Goal: Task Accomplishment & Management: Use online tool/utility

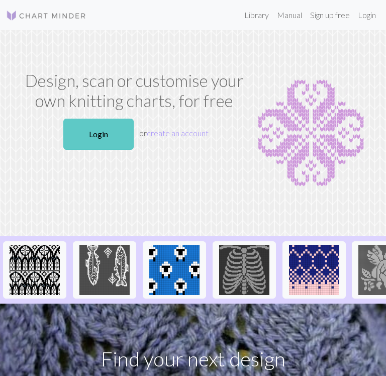
click at [115, 138] on link "Login" at bounding box center [98, 134] width 70 height 31
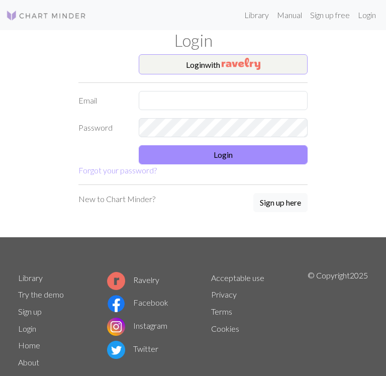
click at [214, 62] on button "Login with" at bounding box center [223, 64] width 169 height 20
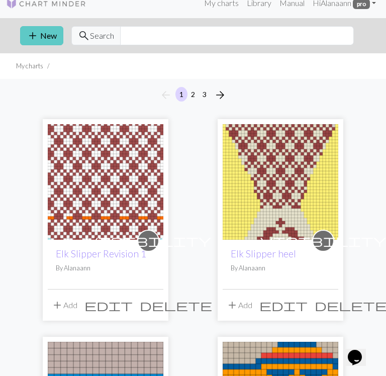
scroll to position [13, 0]
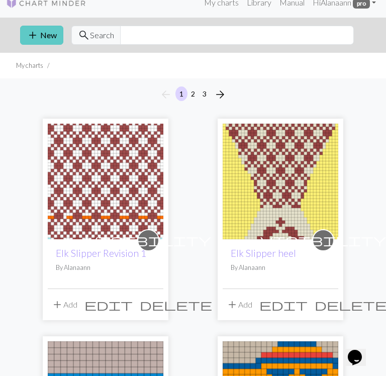
click at [42, 38] on button "add New" at bounding box center [41, 35] width 43 height 19
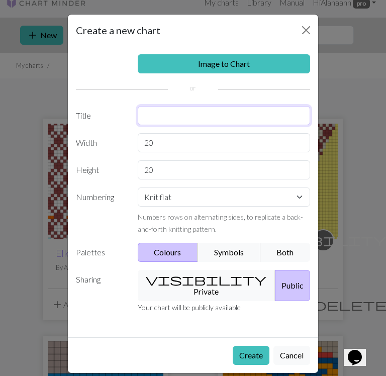
click at [176, 119] on input "text" at bounding box center [224, 115] width 173 height 19
type input "Elk Slipper top of foot"
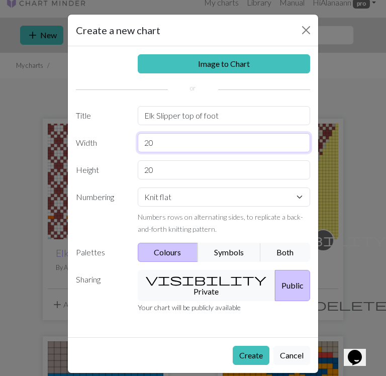
drag, startPoint x: 155, startPoint y: 141, endPoint x: 137, endPoint y: 141, distance: 17.6
click at [138, 141] on input "20" at bounding box center [224, 142] width 173 height 19
type input "37"
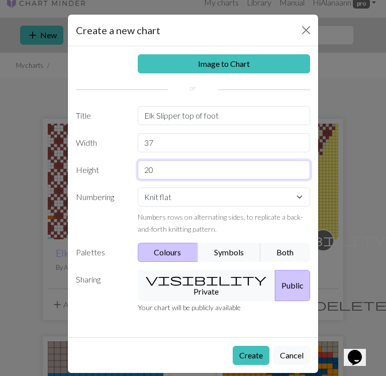
click at [155, 168] on input "20" at bounding box center [224, 170] width 173 height 19
drag, startPoint x: 153, startPoint y: 167, endPoint x: 128, endPoint y: 164, distance: 24.8
click at [135, 166] on div "20" at bounding box center [224, 170] width 185 height 19
type input "68"
click at [180, 278] on button "visibility Private" at bounding box center [207, 285] width 138 height 31
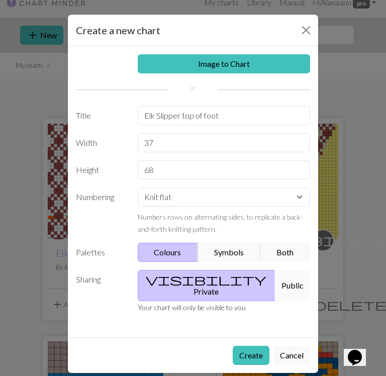
click at [277, 276] on button "Public" at bounding box center [292, 285] width 35 height 31
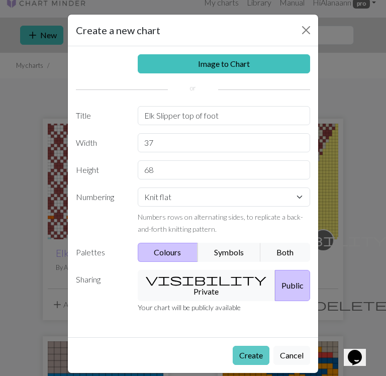
click at [253, 346] on button "Create" at bounding box center [251, 355] width 37 height 19
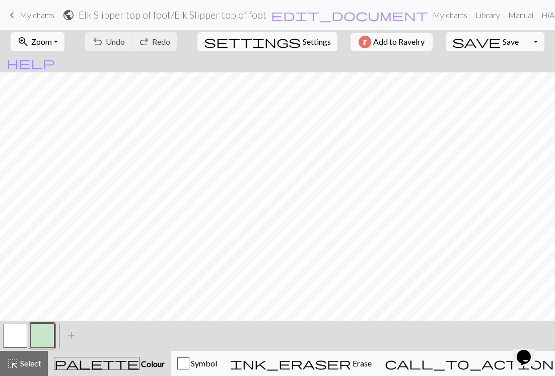
click at [51, 336] on button "button" at bounding box center [42, 336] width 24 height 24
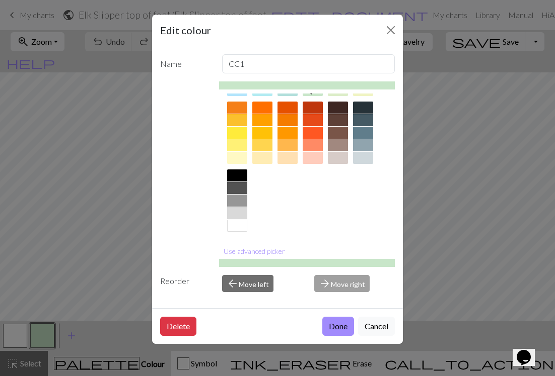
scroll to position [136, 0]
click at [335, 133] on div at bounding box center [338, 133] width 20 height 12
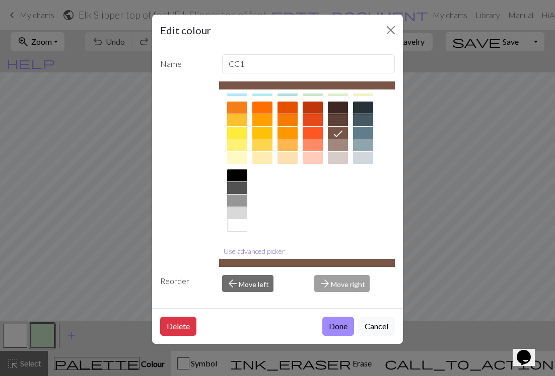
click at [267, 250] on button "Use advanced picker" at bounding box center [254, 252] width 70 height 16
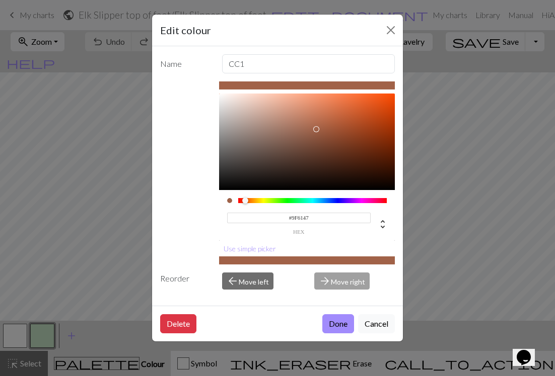
type input "#9E6046"
drag, startPoint x: 288, startPoint y: 145, endPoint x: 317, endPoint y: 130, distance: 32.9
click at [317, 130] on div at bounding box center [317, 130] width 6 height 6
click at [329, 324] on button "Done" at bounding box center [338, 324] width 32 height 19
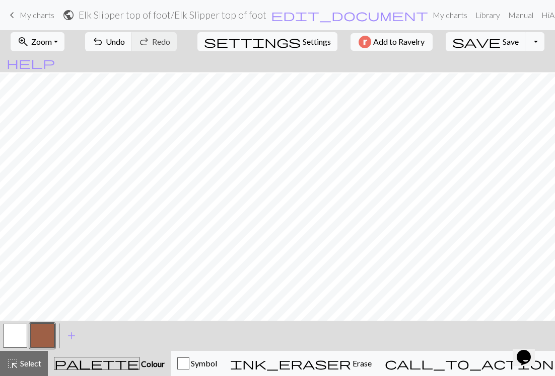
scroll to position [205, 0]
click at [16, 359] on span "highlight_alt" at bounding box center [13, 364] width 12 height 14
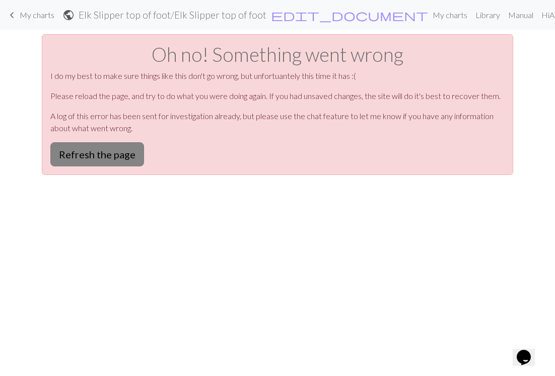
click at [115, 153] on button "Refresh the page" at bounding box center [97, 154] width 94 height 24
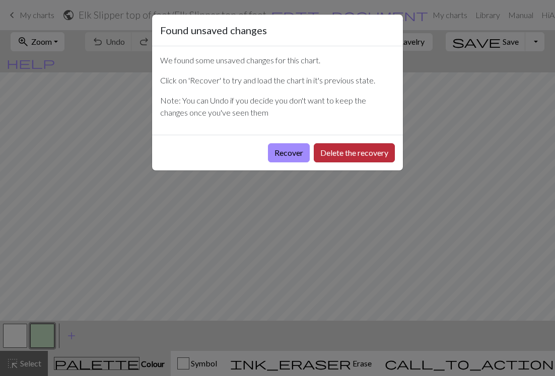
click at [358, 150] on button "Delete the recovery" at bounding box center [354, 152] width 81 height 19
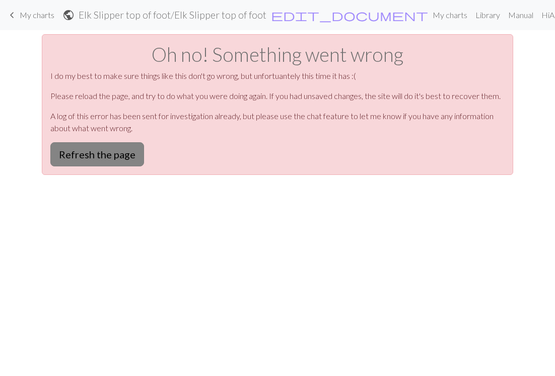
click at [73, 153] on button "Refresh the page" at bounding box center [97, 154] width 94 height 24
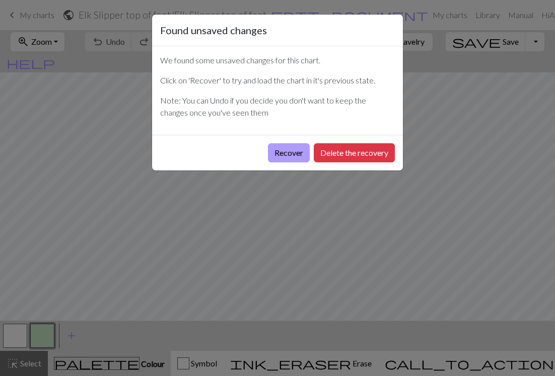
click at [300, 150] on button "Recover" at bounding box center [289, 152] width 42 height 19
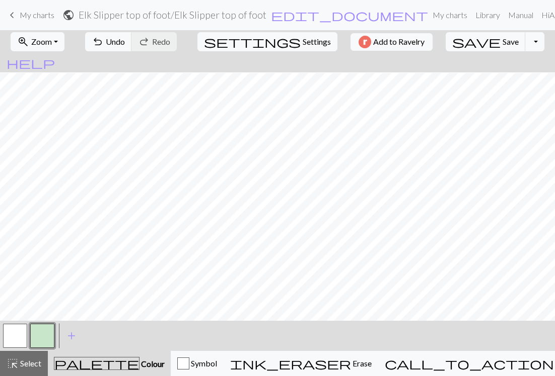
scroll to position [462, 0]
click at [43, 328] on button "button" at bounding box center [42, 336] width 24 height 24
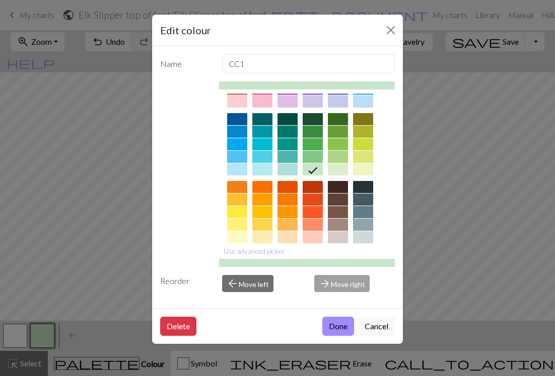
scroll to position [57, 0]
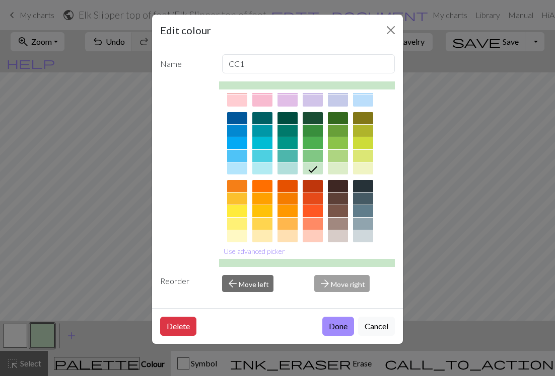
click at [312, 188] on div at bounding box center [312, 186] width 20 height 12
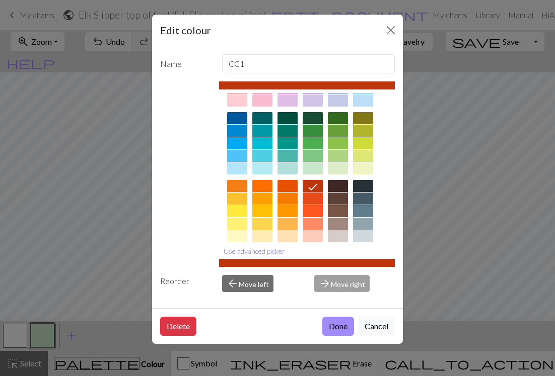
click at [256, 249] on button "Use advanced picker" at bounding box center [254, 252] width 70 height 16
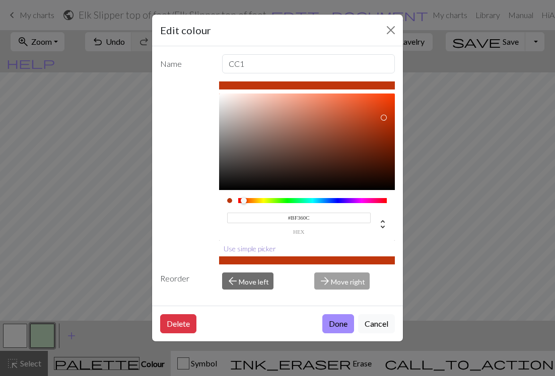
scroll to position [0, 0]
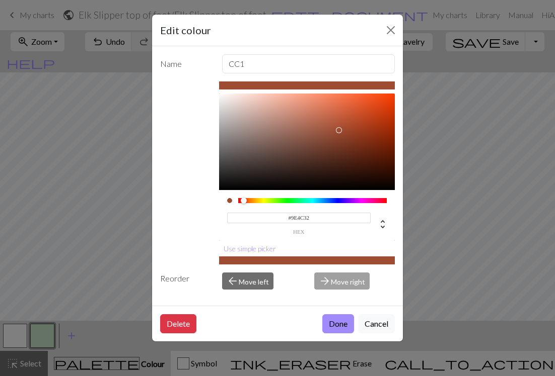
type input "#A34E33"
drag, startPoint x: 381, startPoint y: 118, endPoint x: 340, endPoint y: 128, distance: 42.6
click at [340, 128] on div at bounding box center [340, 128] width 6 height 6
click at [335, 317] on button "Done" at bounding box center [338, 324] width 32 height 19
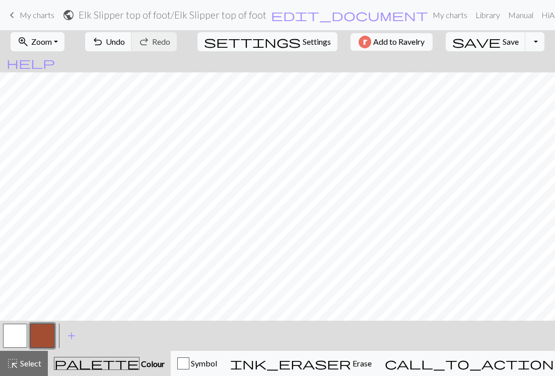
scroll to position [82, 0]
click at [125, 40] on span "Undo" at bounding box center [115, 42] width 19 height 10
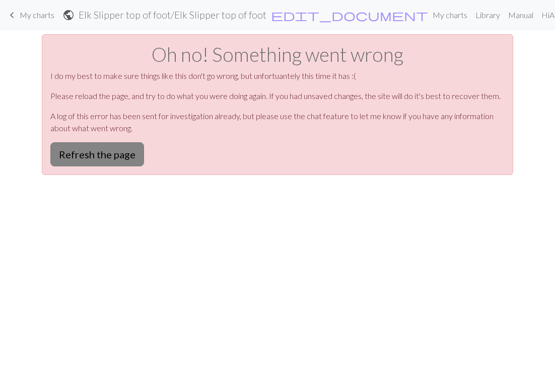
click at [133, 159] on button "Refresh the page" at bounding box center [97, 154] width 94 height 24
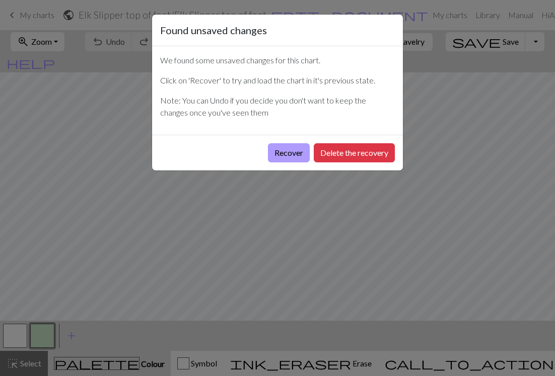
click at [302, 151] on button "Recover" at bounding box center [289, 152] width 42 height 19
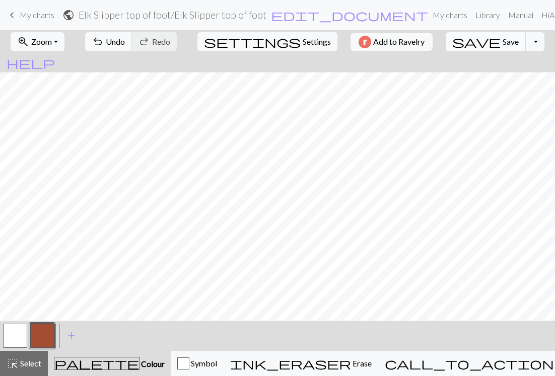
click at [502, 41] on span "Save" at bounding box center [510, 42] width 16 height 10
drag, startPoint x: 13, startPoint y: 340, endPoint x: 12, endPoint y: 327, distance: 13.6
click at [13, 338] on button "button" at bounding box center [15, 336] width 24 height 24
click at [37, 340] on button "button" at bounding box center [42, 336] width 24 height 24
click at [502, 41] on span "Save" at bounding box center [510, 42] width 16 height 10
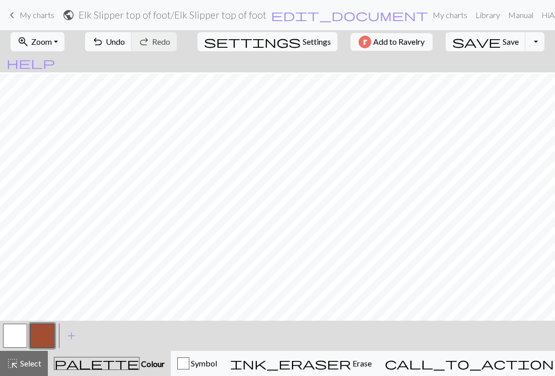
scroll to position [430, 0]
click at [15, 334] on button "button" at bounding box center [15, 336] width 24 height 24
click at [37, 332] on button "button" at bounding box center [42, 336] width 24 height 24
click at [502, 42] on span "Save" at bounding box center [510, 42] width 16 height 10
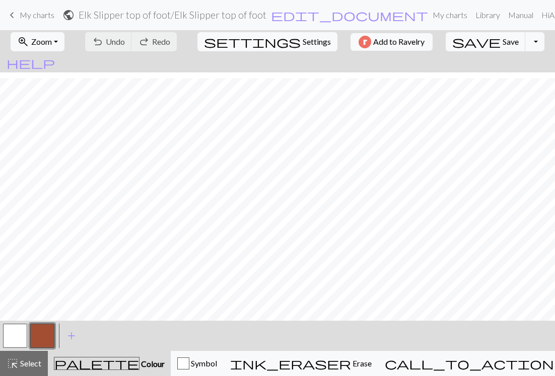
scroll to position [316, 0]
click at [502, 42] on span "Save" at bounding box center [510, 42] width 16 height 10
click at [502, 41] on span "Save" at bounding box center [510, 42] width 16 height 10
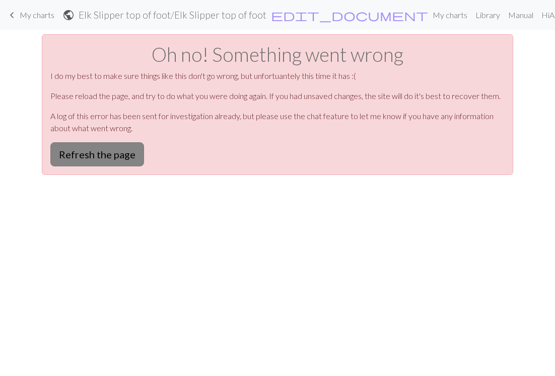
click at [114, 157] on button "Refresh the page" at bounding box center [97, 154] width 94 height 24
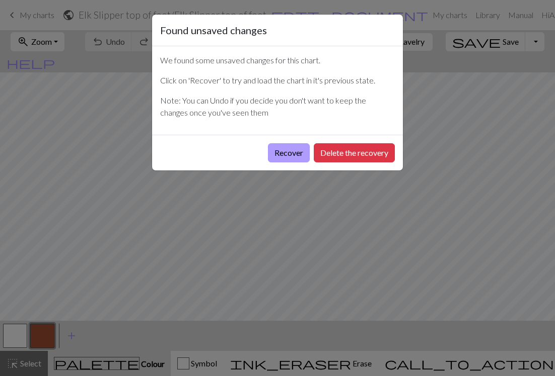
click at [281, 146] on button "Recover" at bounding box center [289, 152] width 42 height 19
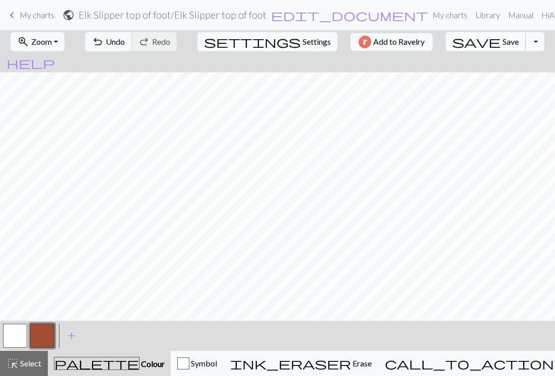
click at [502, 40] on span "Save" at bounding box center [510, 42] width 16 height 10
click at [72, 333] on span "add" at bounding box center [71, 336] width 12 height 14
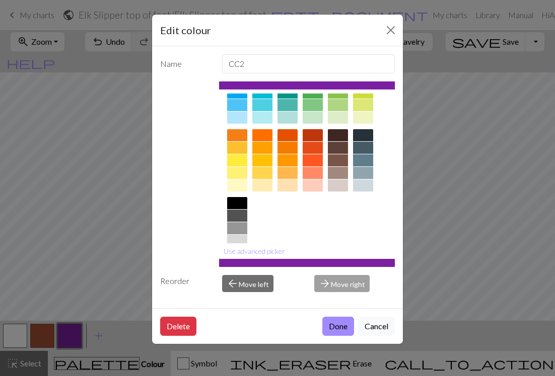
scroll to position [133, 0]
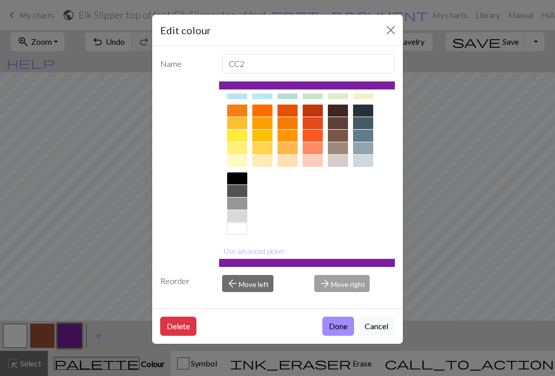
click at [287, 157] on div at bounding box center [287, 161] width 20 height 12
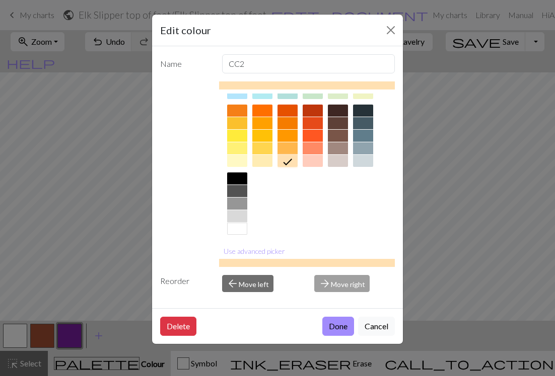
scroll to position [136, 0]
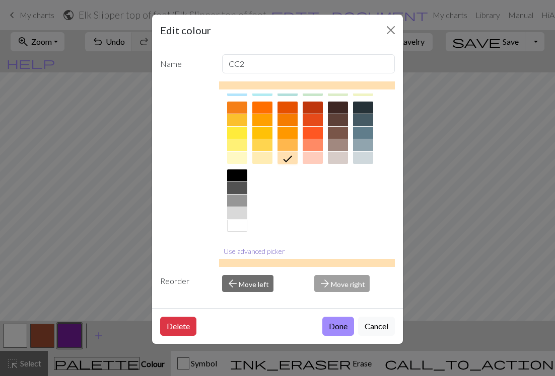
click at [249, 252] on button "Use advanced picker" at bounding box center [254, 252] width 70 height 16
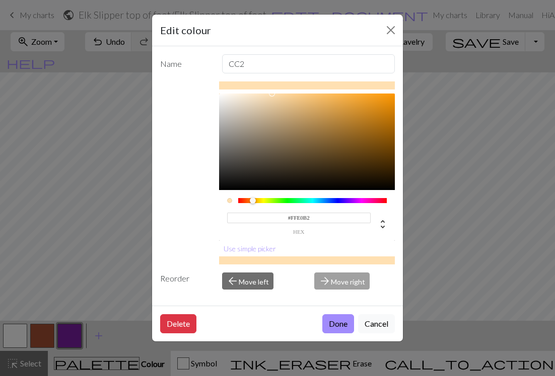
scroll to position [0, 0]
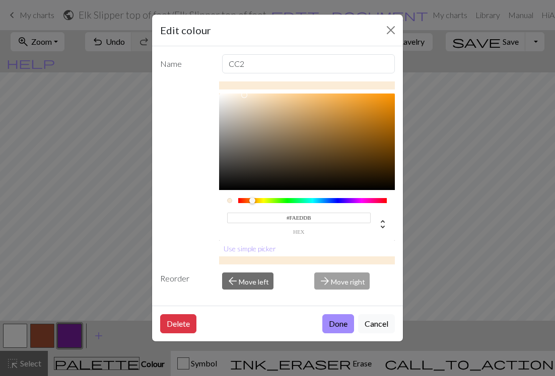
type input "#FAEDDC"
drag, startPoint x: 270, startPoint y: 96, endPoint x: 240, endPoint y: 96, distance: 30.2
click at [240, 96] on div at bounding box center [240, 96] width 6 height 6
click at [337, 323] on button "Done" at bounding box center [338, 324] width 32 height 19
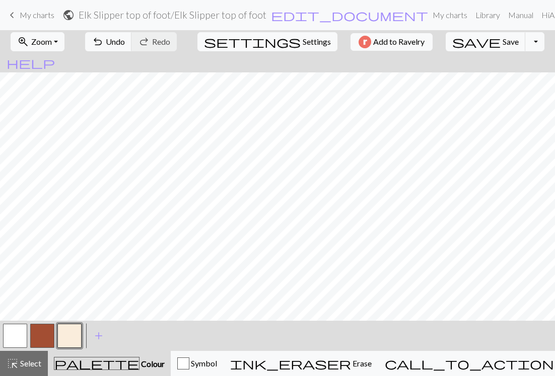
click at [69, 330] on button "button" at bounding box center [69, 336] width 24 height 24
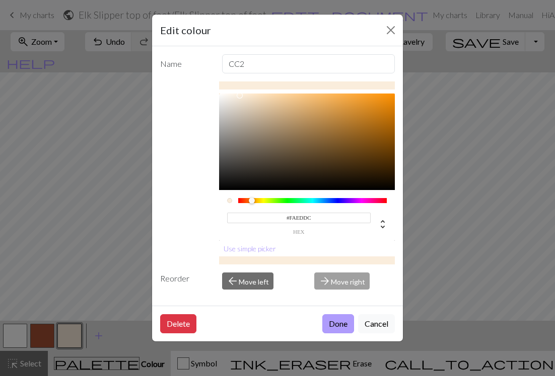
click at [349, 319] on button "Done" at bounding box center [338, 324] width 32 height 19
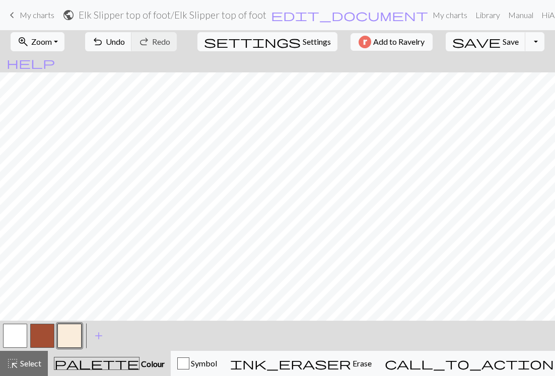
click at [38, 329] on button "button" at bounding box center [42, 336] width 24 height 24
click at [125, 41] on span "Undo" at bounding box center [115, 42] width 19 height 10
click at [502, 41] on span "Save" at bounding box center [510, 42] width 16 height 10
click at [19, 339] on button "button" at bounding box center [15, 336] width 24 height 24
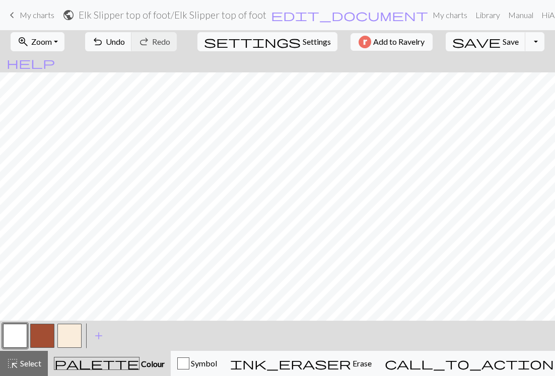
click at [43, 334] on button "button" at bounding box center [42, 336] width 24 height 24
click at [17, 335] on button "button" at bounding box center [15, 336] width 24 height 24
click at [48, 335] on button "button" at bounding box center [42, 336] width 24 height 24
click at [19, 339] on button "button" at bounding box center [15, 336] width 24 height 24
click at [39, 336] on button "button" at bounding box center [42, 336] width 24 height 24
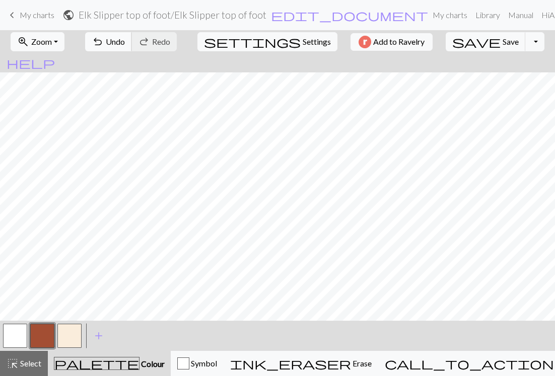
click at [132, 33] on button "undo Undo Undo" at bounding box center [108, 41] width 47 height 19
click at [502, 38] on span "Save" at bounding box center [510, 42] width 16 height 10
click at [502, 43] on span "Save" at bounding box center [510, 42] width 16 height 10
click at [502, 37] on span "Save" at bounding box center [510, 42] width 16 height 10
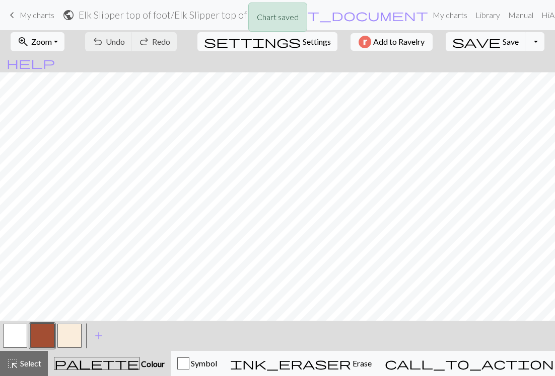
click at [74, 336] on button "button" at bounding box center [69, 336] width 24 height 24
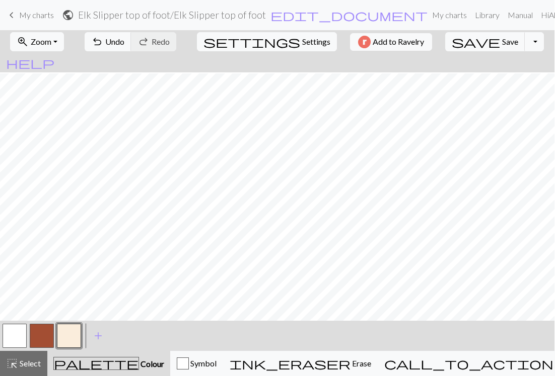
scroll to position [243, 0]
click at [502, 41] on span "Save" at bounding box center [510, 42] width 16 height 10
click at [502, 39] on span "Save" at bounding box center [510, 42] width 16 height 10
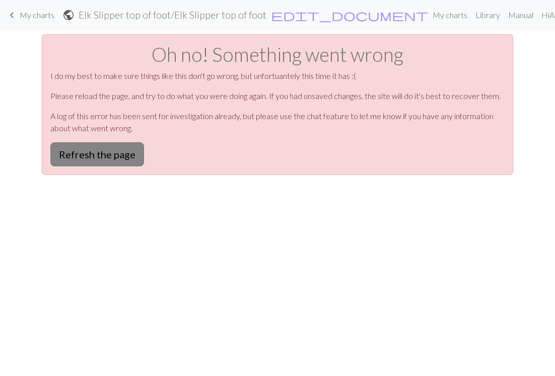
click at [100, 148] on button "Refresh the page" at bounding box center [97, 154] width 94 height 24
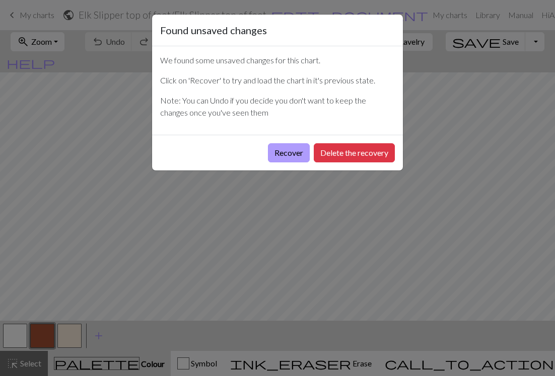
click at [281, 153] on button "Recover" at bounding box center [289, 152] width 42 height 19
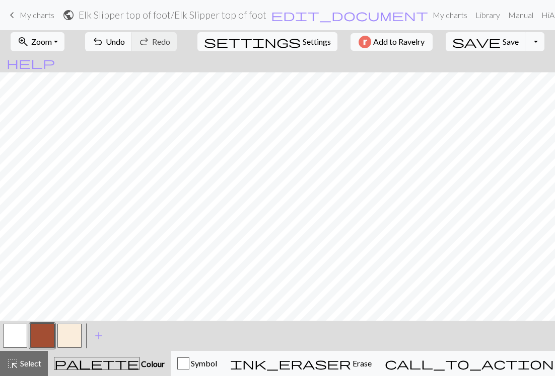
click at [67, 335] on button "button" at bounding box center [69, 336] width 24 height 24
click at [464, 40] on span "save" at bounding box center [476, 42] width 48 height 14
click at [43, 331] on button "button" at bounding box center [42, 336] width 24 height 24
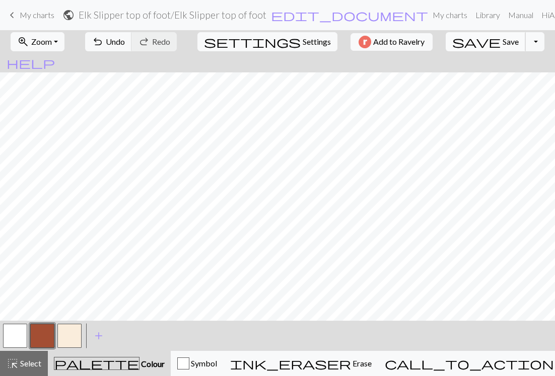
click at [502, 38] on span "Save" at bounding box center [510, 42] width 16 height 10
click at [20, 342] on button "button" at bounding box center [15, 336] width 24 height 24
click at [502, 40] on span "Save" at bounding box center [510, 42] width 16 height 10
click at [43, 333] on button "button" at bounding box center [42, 336] width 24 height 24
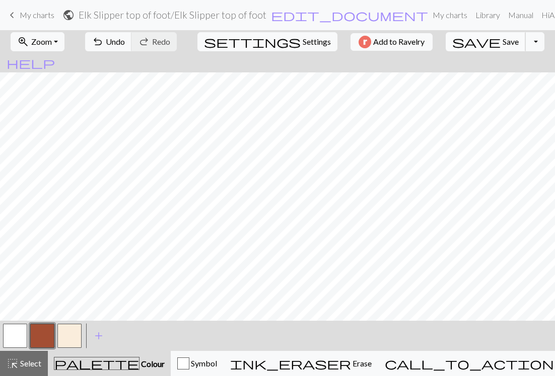
click at [502, 42] on span "Save" at bounding box center [510, 42] width 16 height 10
click at [99, 335] on span "add" at bounding box center [99, 336] width 12 height 14
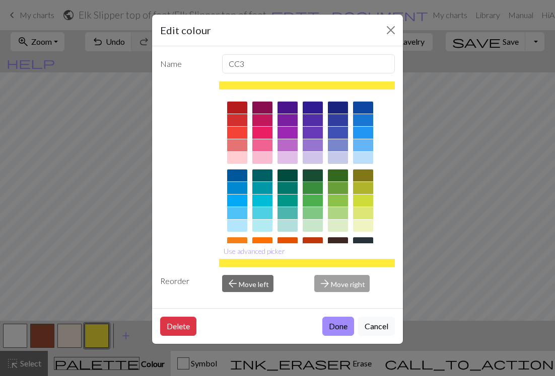
click at [312, 174] on div at bounding box center [312, 176] width 20 height 12
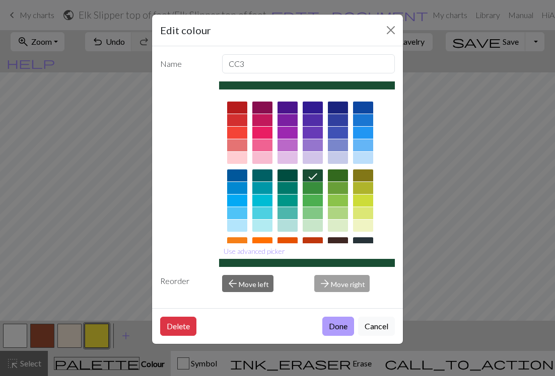
click at [340, 321] on button "Done" at bounding box center [338, 326] width 32 height 19
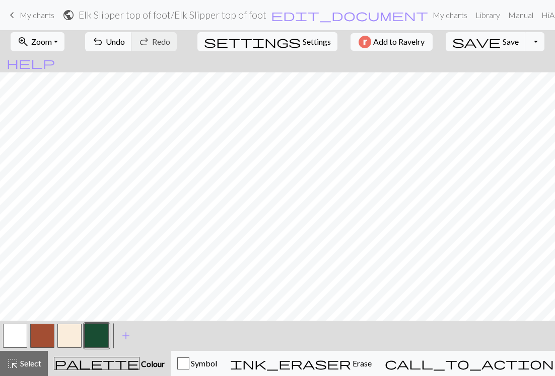
scroll to position [269, 0]
click at [43, 337] on button "button" at bounding box center [42, 336] width 24 height 24
click at [502, 41] on span "Save" at bounding box center [510, 42] width 16 height 10
click at [52, 42] on span "Zoom" at bounding box center [41, 42] width 21 height 10
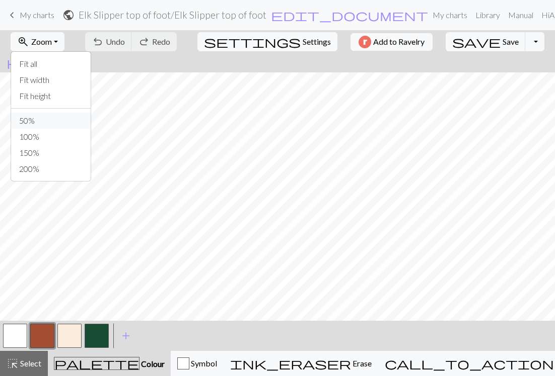
click at [48, 116] on button "50%" at bounding box center [51, 121] width 80 height 16
click at [52, 40] on span "Zoom" at bounding box center [41, 42] width 21 height 10
click at [45, 137] on button "100%" at bounding box center [51, 137] width 80 height 16
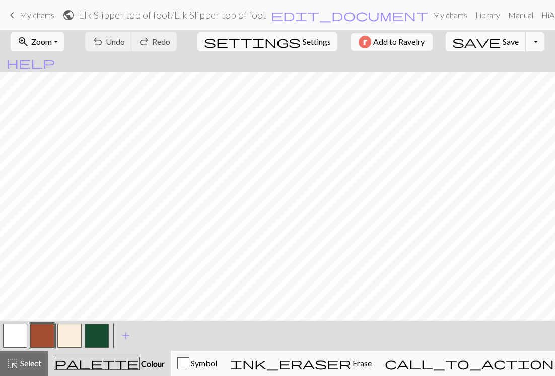
click at [502, 39] on span "Save" at bounding box center [510, 42] width 16 height 10
click at [92, 330] on button "button" at bounding box center [97, 336] width 24 height 24
click at [41, 332] on button "button" at bounding box center [42, 336] width 24 height 24
click at [93, 330] on button "button" at bounding box center [97, 336] width 24 height 24
click at [48, 335] on button "button" at bounding box center [42, 336] width 24 height 24
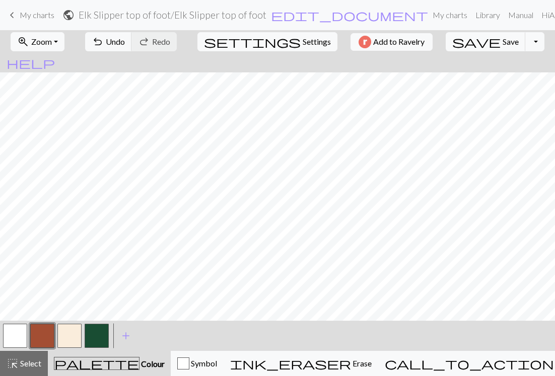
click at [101, 340] on button "button" at bounding box center [97, 336] width 24 height 24
click at [38, 337] on button "button" at bounding box center [42, 336] width 24 height 24
click at [104, 42] on span "undo" at bounding box center [98, 42] width 12 height 14
click at [104, 41] on span "undo" at bounding box center [98, 42] width 12 height 14
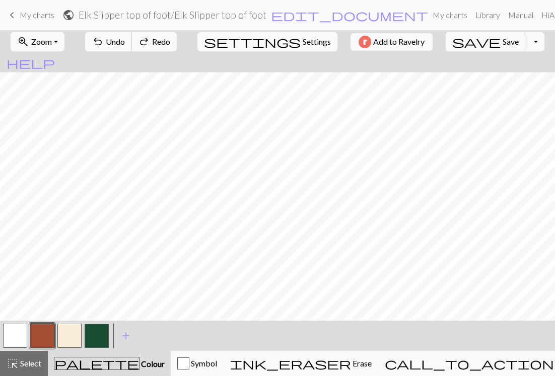
click at [104, 41] on span "undo" at bounding box center [98, 42] width 12 height 14
drag, startPoint x: 97, startPoint y: 325, endPoint x: 102, endPoint y: 321, distance: 6.4
click at [97, 325] on button "button" at bounding box center [97, 336] width 24 height 24
click at [44, 341] on button "button" at bounding box center [42, 336] width 24 height 24
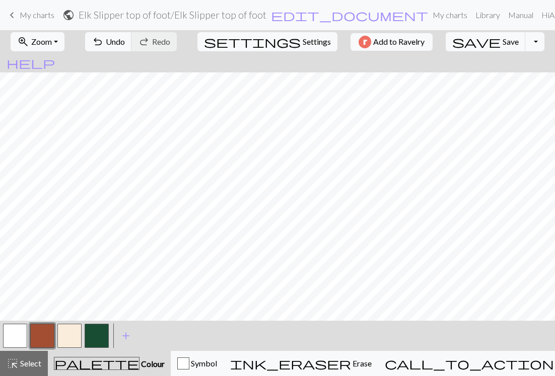
click at [98, 335] on button "button" at bounding box center [97, 336] width 24 height 24
click at [41, 334] on button "button" at bounding box center [42, 336] width 24 height 24
click at [19, 333] on button "button" at bounding box center [15, 336] width 24 height 24
click at [42, 334] on button "button" at bounding box center [42, 336] width 24 height 24
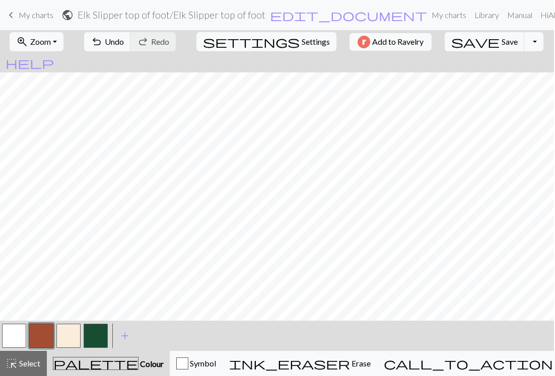
scroll to position [0, 0]
click at [502, 42] on span "Save" at bounding box center [510, 42] width 16 height 10
click at [52, 42] on span "Zoom" at bounding box center [41, 42] width 21 height 10
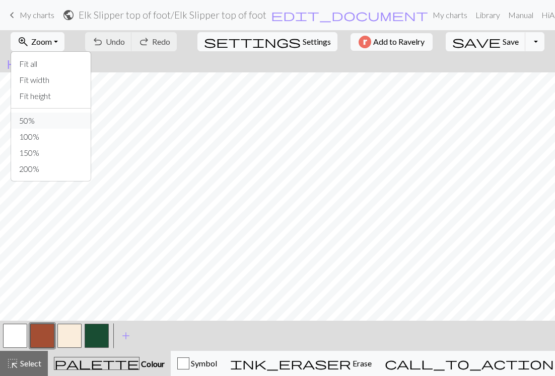
click at [47, 123] on button "50%" at bounding box center [51, 121] width 80 height 16
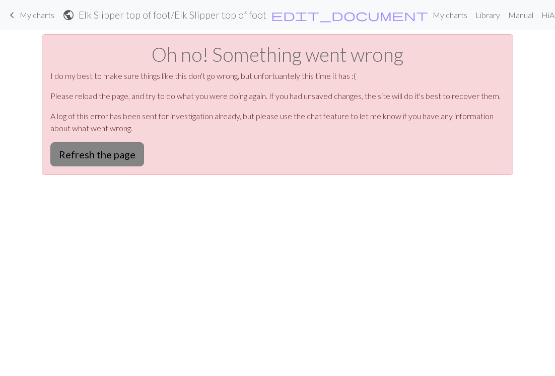
click at [90, 152] on button "Refresh the page" at bounding box center [97, 154] width 94 height 24
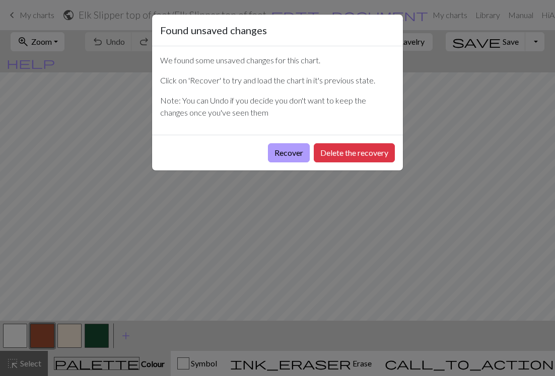
click at [268, 151] on button "Recover" at bounding box center [289, 152] width 42 height 19
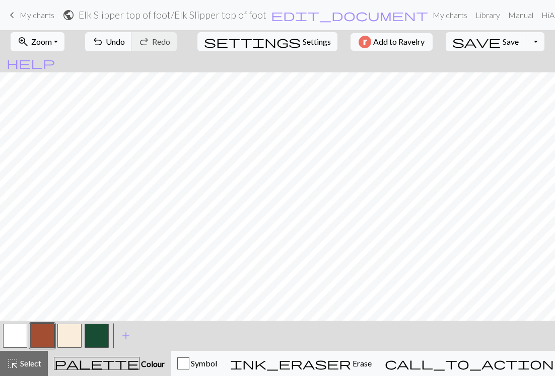
click at [50, 34] on button "zoom_in Zoom Zoom" at bounding box center [38, 41] width 54 height 19
click at [39, 119] on button "50%" at bounding box center [51, 121] width 80 height 16
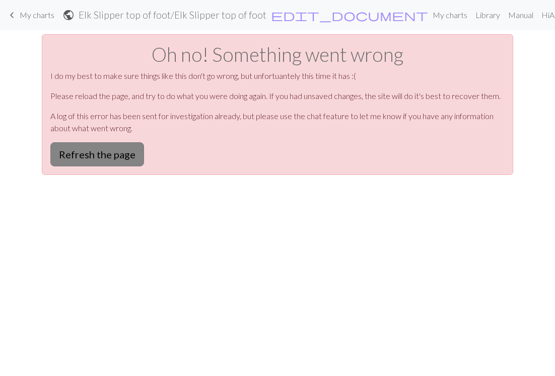
click at [105, 163] on button "Refresh the page" at bounding box center [97, 154] width 94 height 24
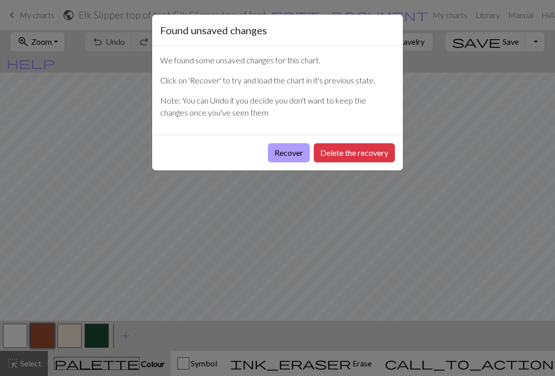
click at [281, 162] on button "Recover" at bounding box center [289, 152] width 42 height 19
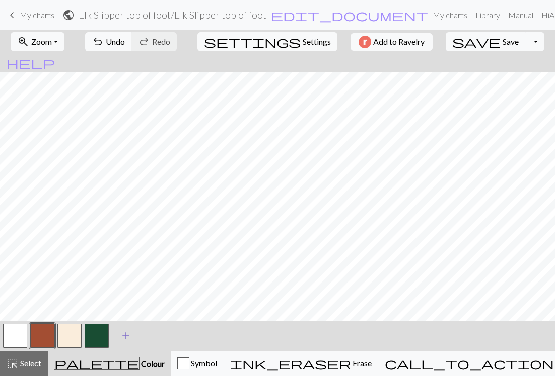
click at [127, 335] on span "add" at bounding box center [126, 336] width 12 height 14
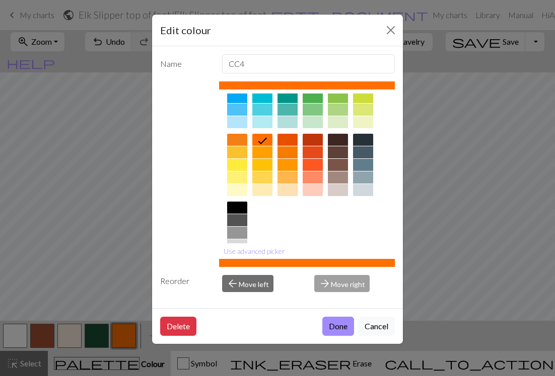
scroll to position [111, 0]
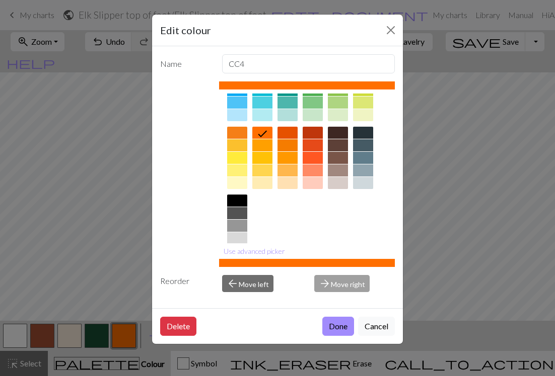
click at [266, 182] on div at bounding box center [262, 183] width 20 height 12
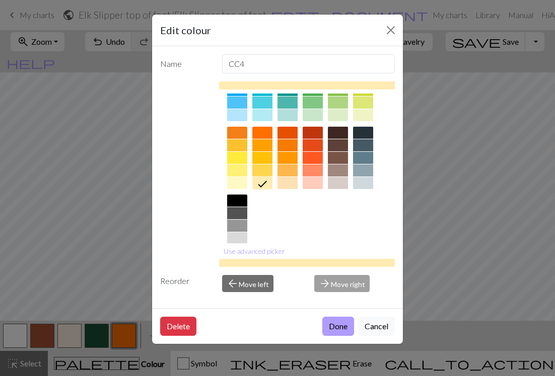
click at [340, 328] on button "Done" at bounding box center [338, 326] width 32 height 19
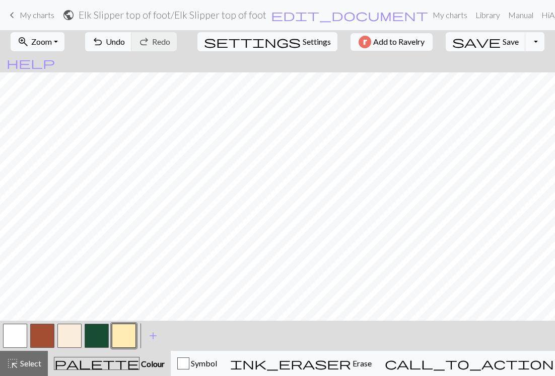
scroll to position [0, 0]
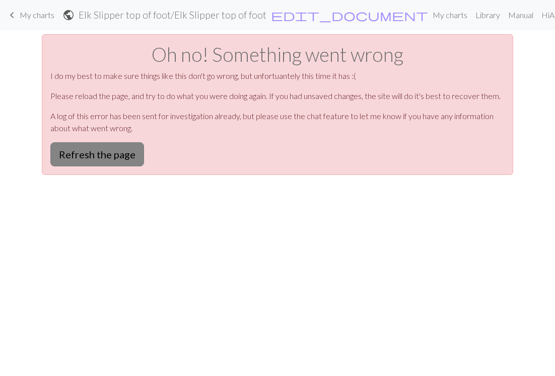
click at [99, 153] on button "Refresh the page" at bounding box center [97, 154] width 94 height 24
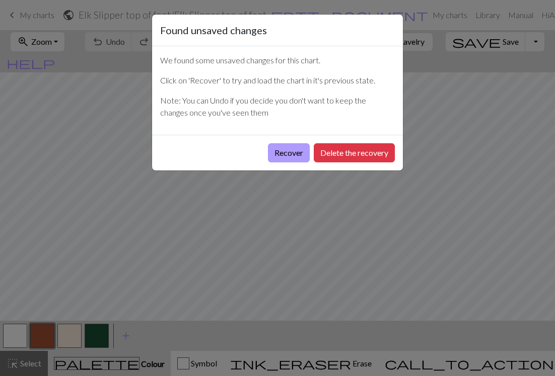
click at [279, 151] on button "Recover" at bounding box center [289, 152] width 42 height 19
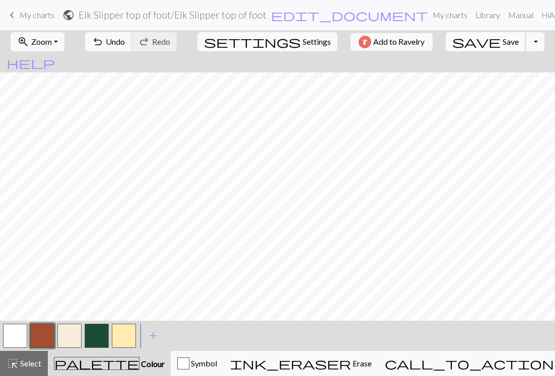
click at [484, 36] on button "save Save Save" at bounding box center [485, 41] width 80 height 19
click at [128, 336] on button "button" at bounding box center [124, 336] width 24 height 24
click at [475, 46] on button "save Save Save" at bounding box center [485, 41] width 80 height 19
click at [502, 43] on span "Save" at bounding box center [510, 42] width 16 height 10
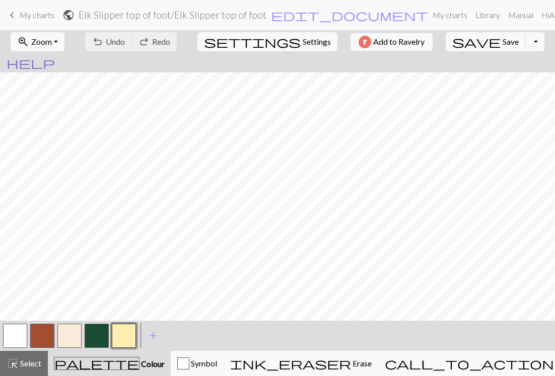
scroll to position [0, 0]
click at [58, 35] on button "zoom_in Zoom Zoom" at bounding box center [38, 41] width 54 height 19
click at [38, 120] on button "50%" at bounding box center [51, 121] width 80 height 16
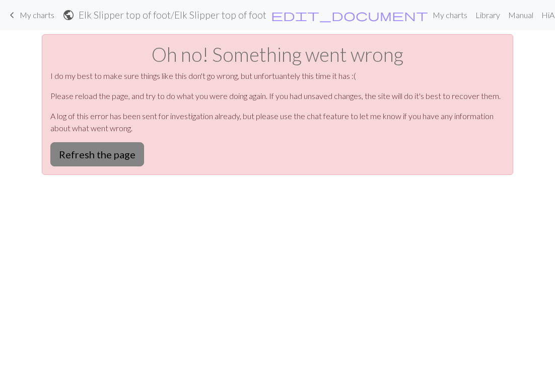
click at [95, 157] on button "Refresh the page" at bounding box center [97, 154] width 94 height 24
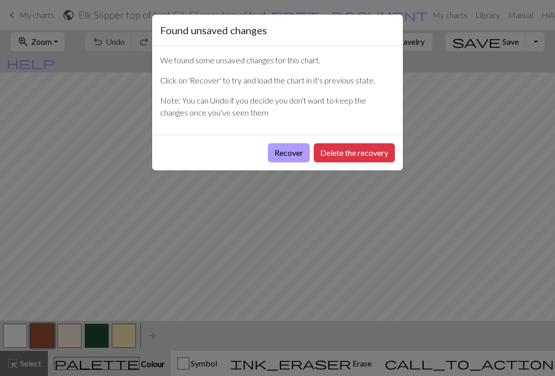
click at [274, 149] on button "Recover" at bounding box center [289, 152] width 42 height 19
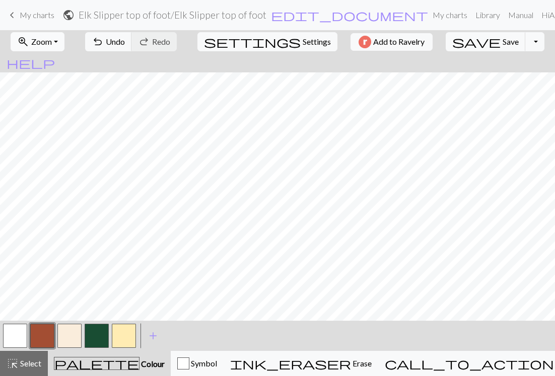
click at [48, 43] on span "Zoom" at bounding box center [41, 42] width 21 height 10
click at [33, 121] on button "50%" at bounding box center [51, 121] width 80 height 16
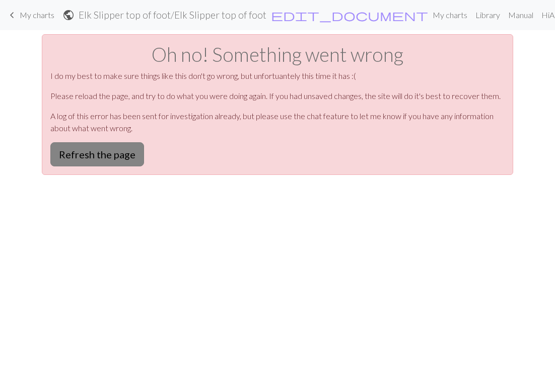
click at [71, 150] on button "Refresh the page" at bounding box center [97, 154] width 94 height 24
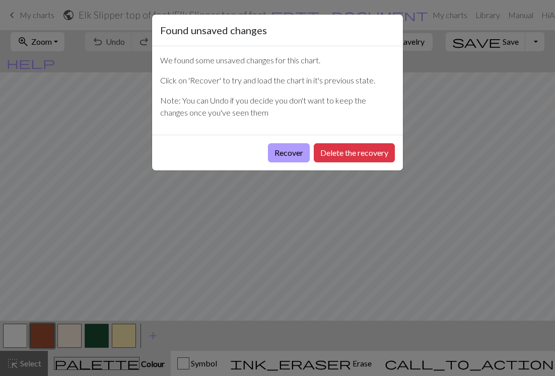
click at [293, 154] on button "Recover" at bounding box center [289, 152] width 42 height 19
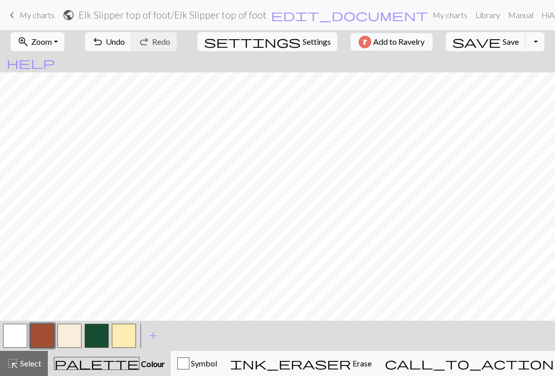
click at [42, 33] on button "zoom_in Zoom Zoom" at bounding box center [38, 41] width 54 height 19
click at [45, 124] on button "50%" at bounding box center [51, 121] width 80 height 16
click at [41, 329] on button "button" at bounding box center [42, 336] width 24 height 24
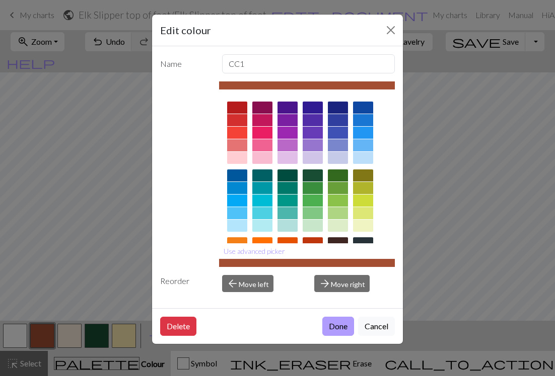
click at [340, 324] on button "Done" at bounding box center [338, 326] width 32 height 19
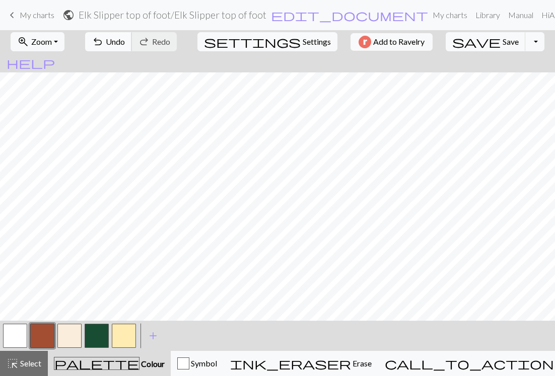
click at [125, 44] on span "Undo" at bounding box center [115, 42] width 19 height 10
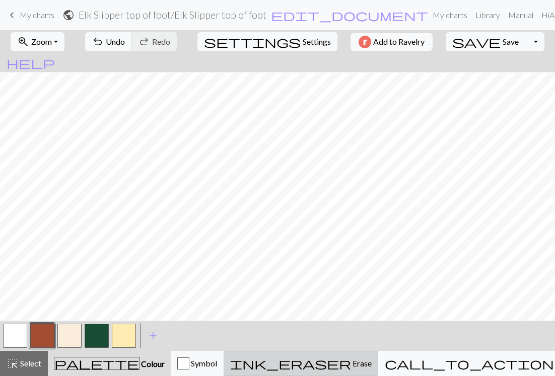
scroll to position [57, 0]
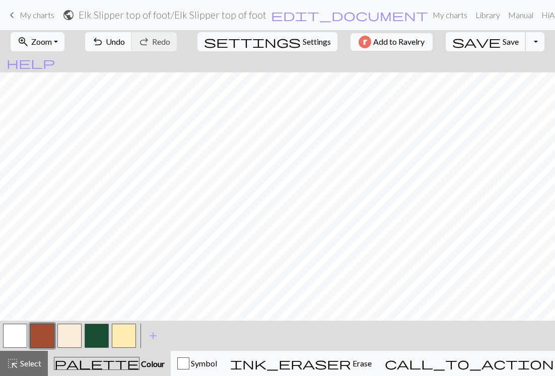
click at [502, 40] on span "Save" at bounding box center [510, 42] width 16 height 10
click at [302, 43] on span "Settings" at bounding box center [316, 42] width 28 height 12
select select "aran"
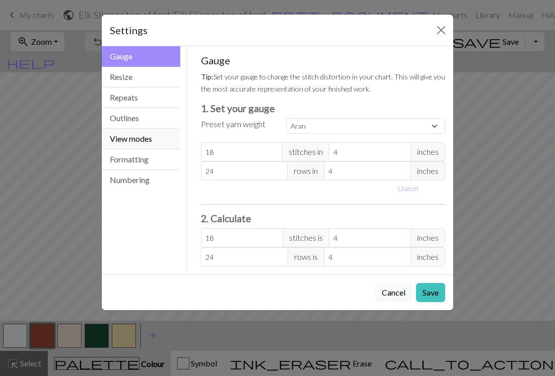
click at [142, 138] on button "View modes" at bounding box center [141, 139] width 79 height 21
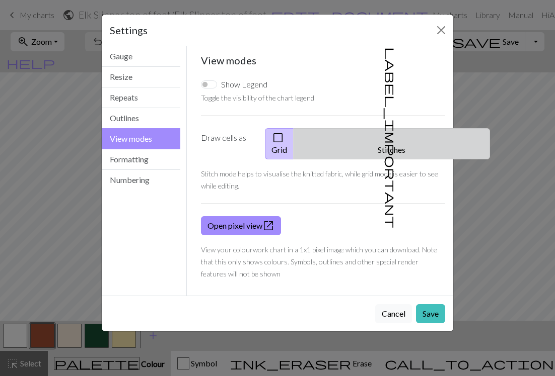
click at [400, 135] on button "label_important Stitches" at bounding box center [391, 143] width 196 height 31
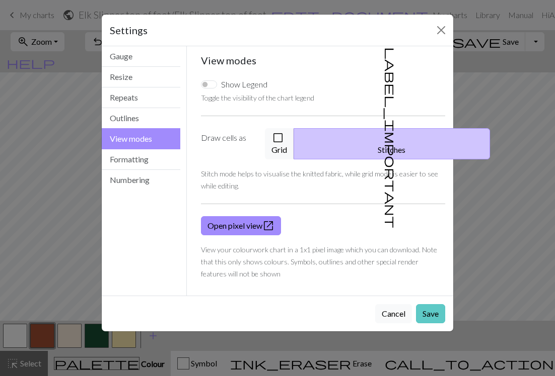
click at [429, 304] on button "Save" at bounding box center [430, 313] width 29 height 19
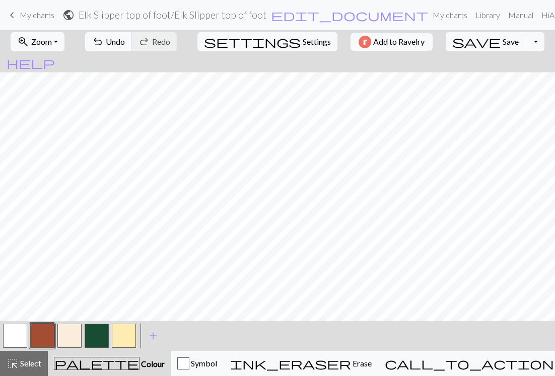
scroll to position [0, 0]
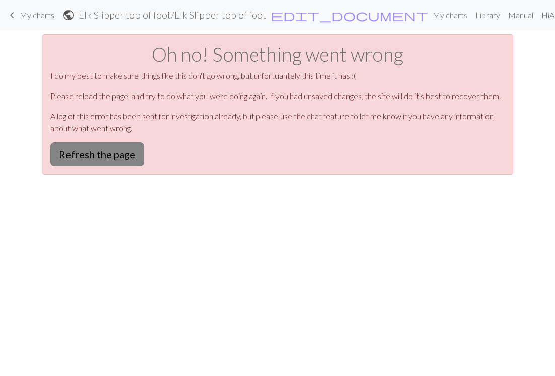
click at [130, 156] on button "Refresh the page" at bounding box center [97, 154] width 94 height 24
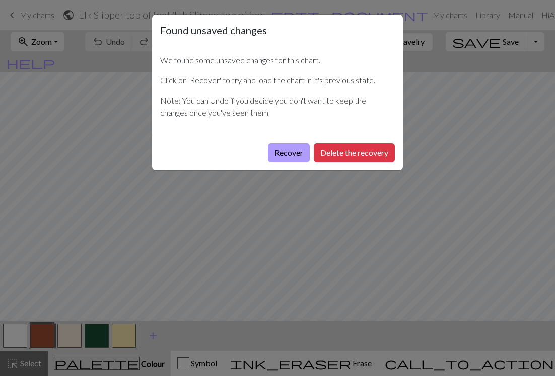
click at [283, 153] on button "Recover" at bounding box center [289, 152] width 42 height 19
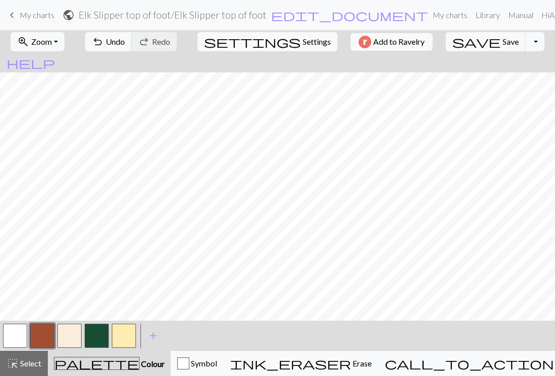
scroll to position [462, 0]
click at [16, 336] on button "button" at bounding box center [15, 336] width 24 height 24
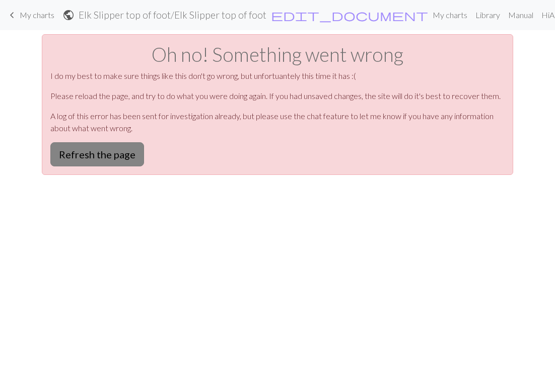
click at [129, 151] on button "Refresh the page" at bounding box center [97, 154] width 94 height 24
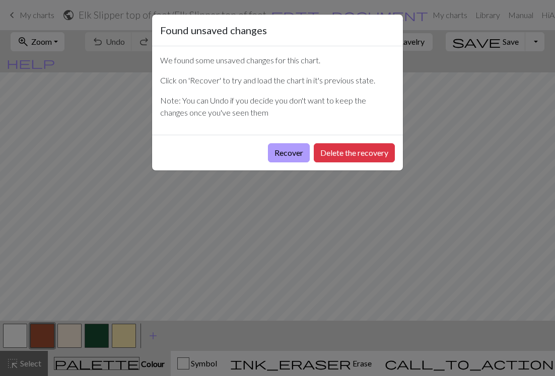
click at [282, 159] on button "Recover" at bounding box center [289, 152] width 42 height 19
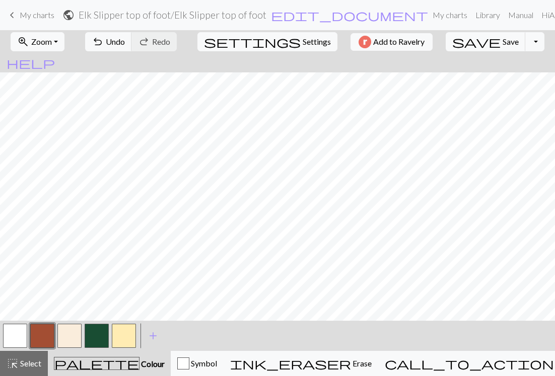
click at [14, 334] on button "button" at bounding box center [15, 336] width 24 height 24
click at [502, 39] on span "Save" at bounding box center [510, 42] width 16 height 10
click at [462, 41] on span "save" at bounding box center [476, 42] width 48 height 14
click at [525, 39] on button "Toggle Dropdown" at bounding box center [534, 41] width 19 height 19
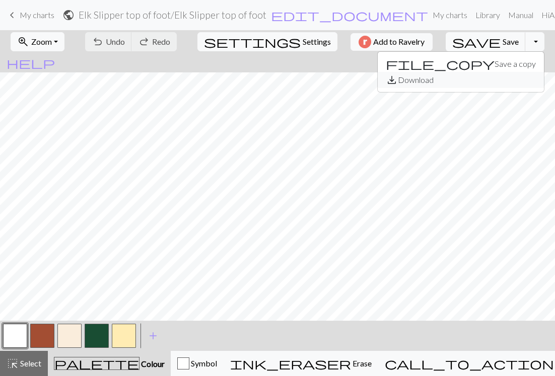
click at [466, 75] on button "save_alt Download" at bounding box center [460, 80] width 166 height 16
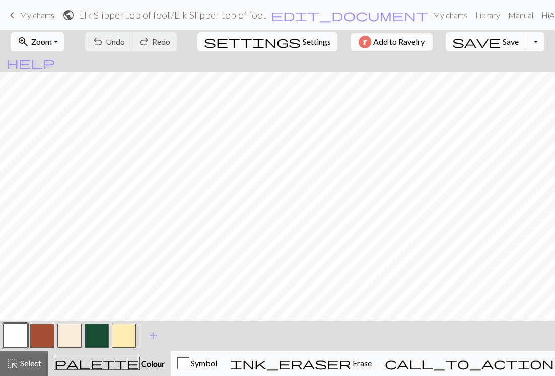
click at [525, 40] on button "Toggle Dropdown" at bounding box center [534, 41] width 19 height 19
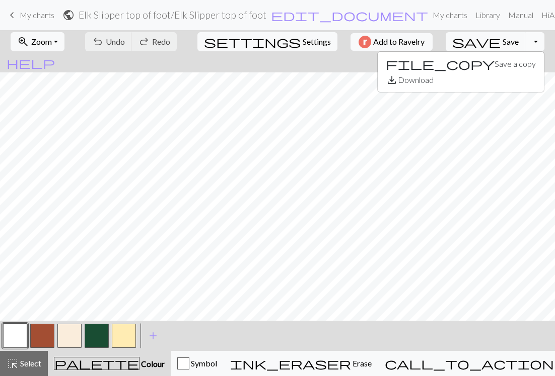
click at [525, 40] on button "Toggle Dropdown" at bounding box center [534, 41] width 19 height 19
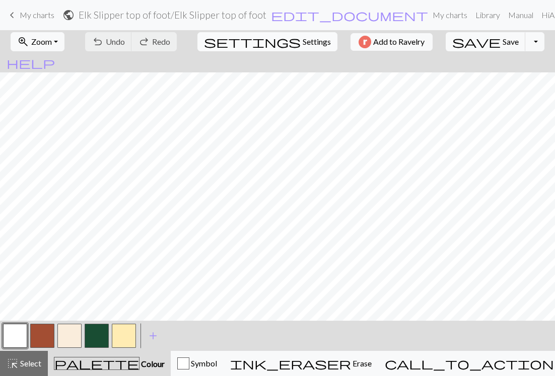
click at [302, 42] on span "Settings" at bounding box center [316, 42] width 28 height 12
select select "aran"
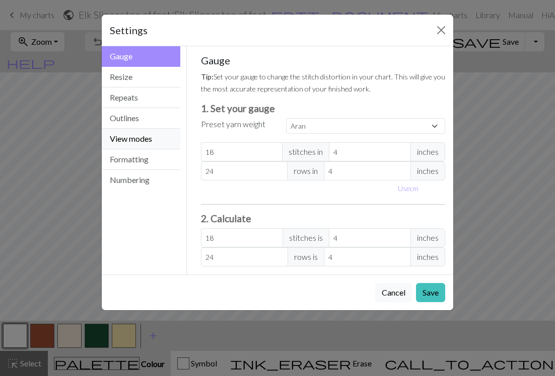
click at [131, 137] on button "View modes" at bounding box center [141, 139] width 79 height 21
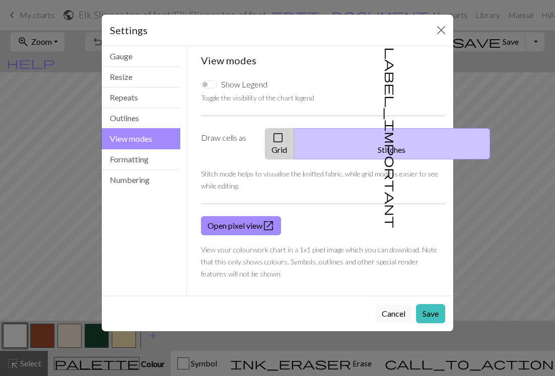
click at [284, 138] on span "check_box_outline_blank" at bounding box center [278, 138] width 12 height 14
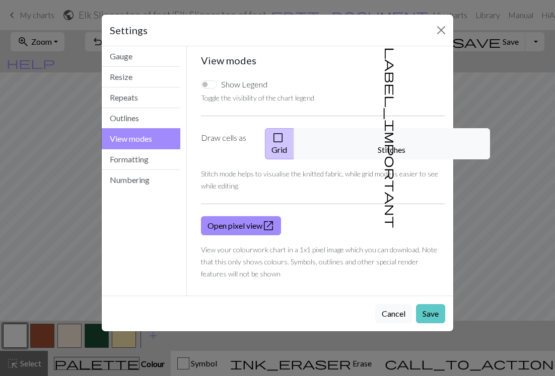
click at [431, 304] on button "Save" at bounding box center [430, 313] width 29 height 19
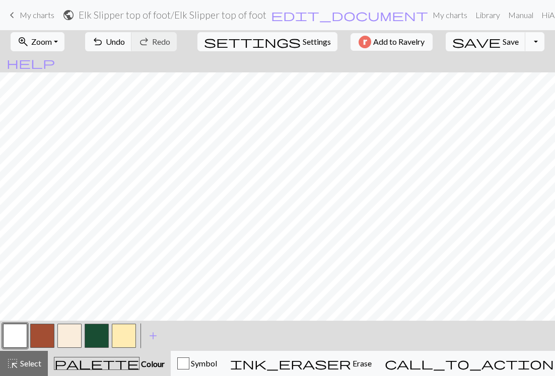
click at [525, 41] on button "Toggle Dropdown" at bounding box center [534, 41] width 19 height 19
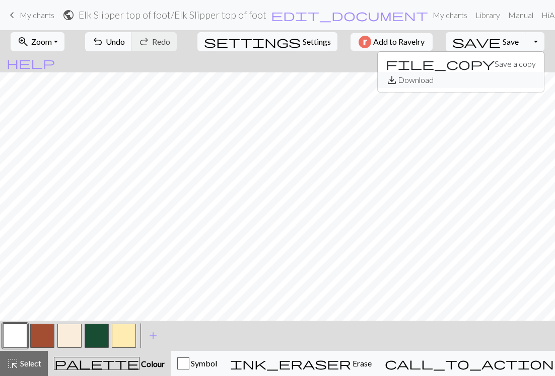
click at [489, 80] on button "save_alt Download" at bounding box center [460, 80] width 166 height 16
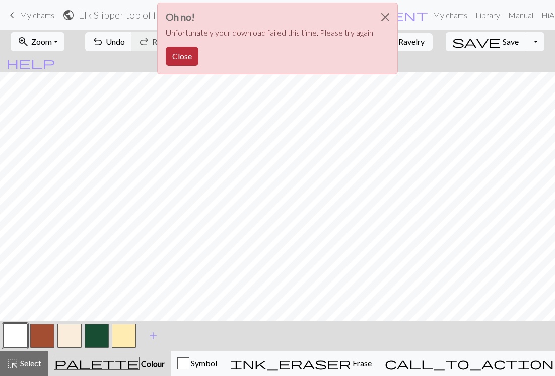
click at [182, 57] on button "Close" at bounding box center [182, 56] width 33 height 19
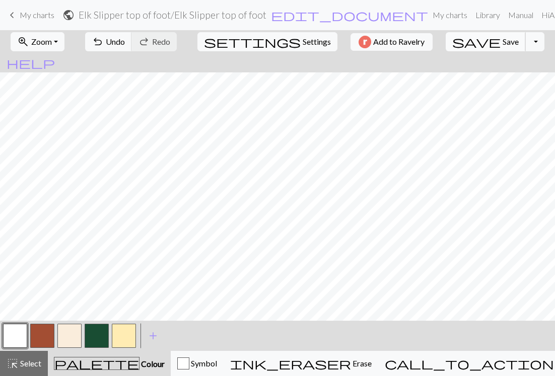
click at [502, 41] on span "Save" at bounding box center [510, 42] width 16 height 10
